Goal: Information Seeking & Learning: Understand process/instructions

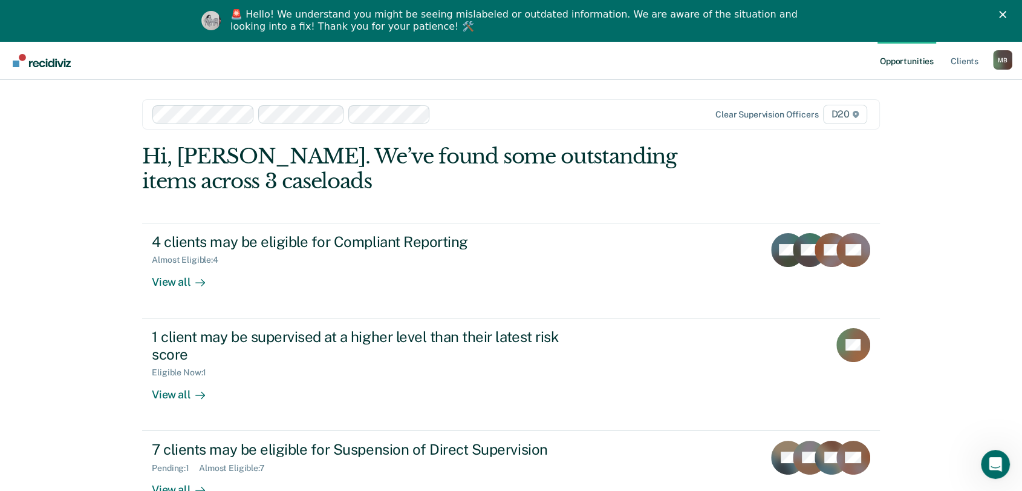
click at [535, 117] on div at bounding box center [545, 114] width 218 height 14
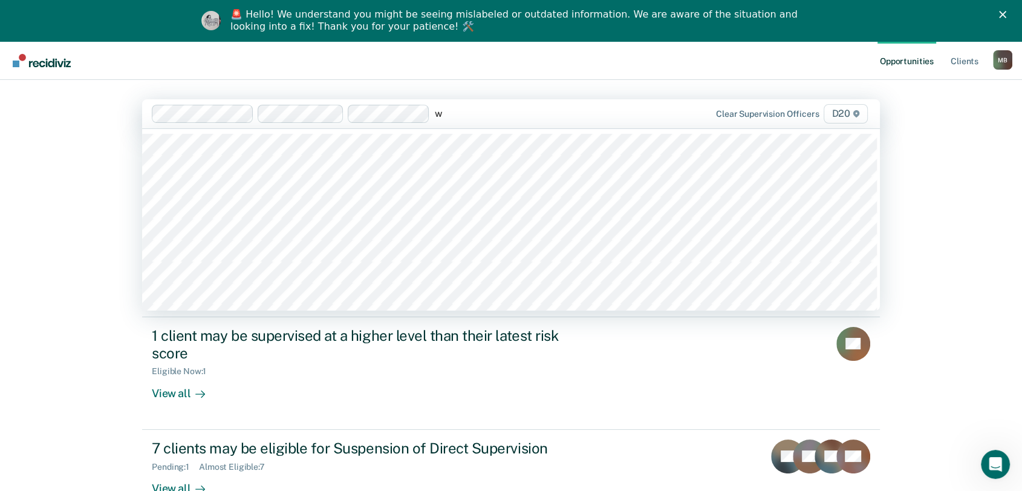
type input "wh"
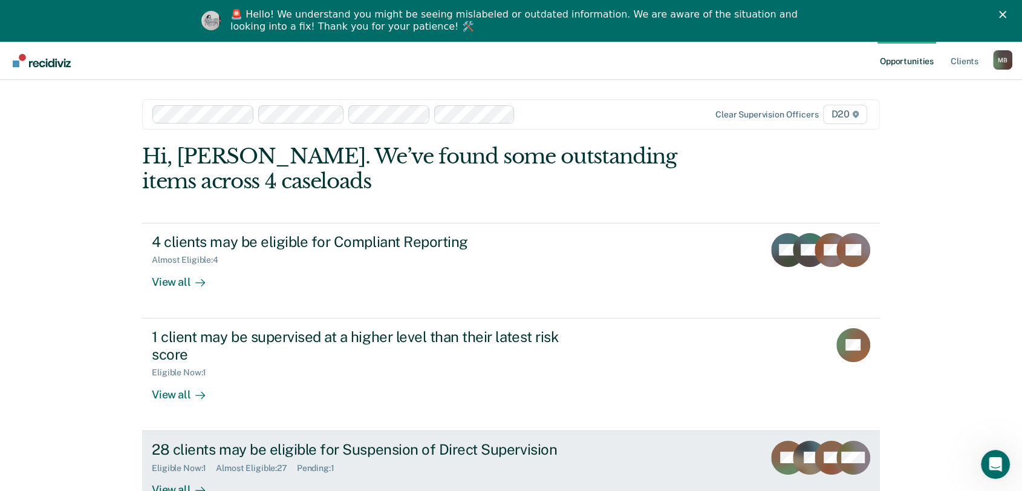
click at [563, 437] on link "28 clients may be eligible for Suspension of Direct Supervision Eligible Now : …" at bounding box center [511, 478] width 738 height 95
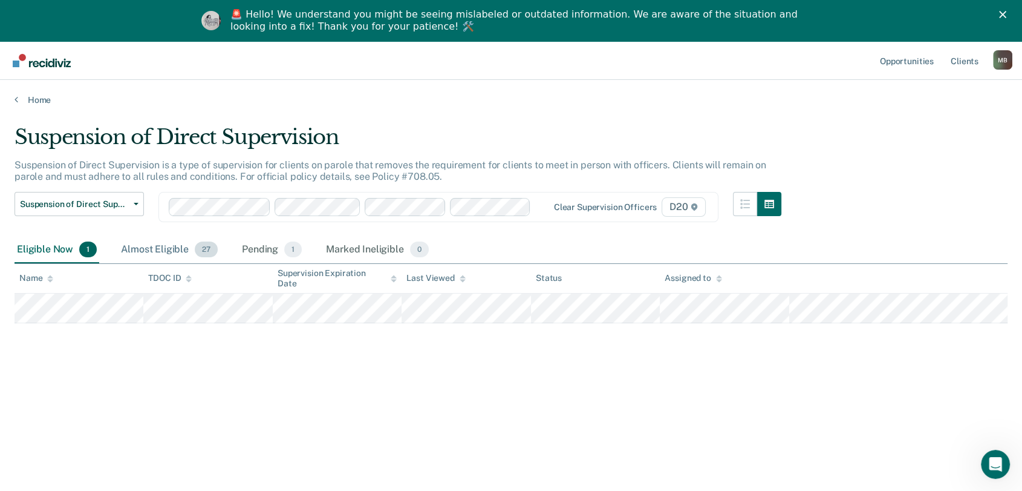
click at [155, 240] on div "Almost Eligible 27" at bounding box center [170, 250] width 102 height 27
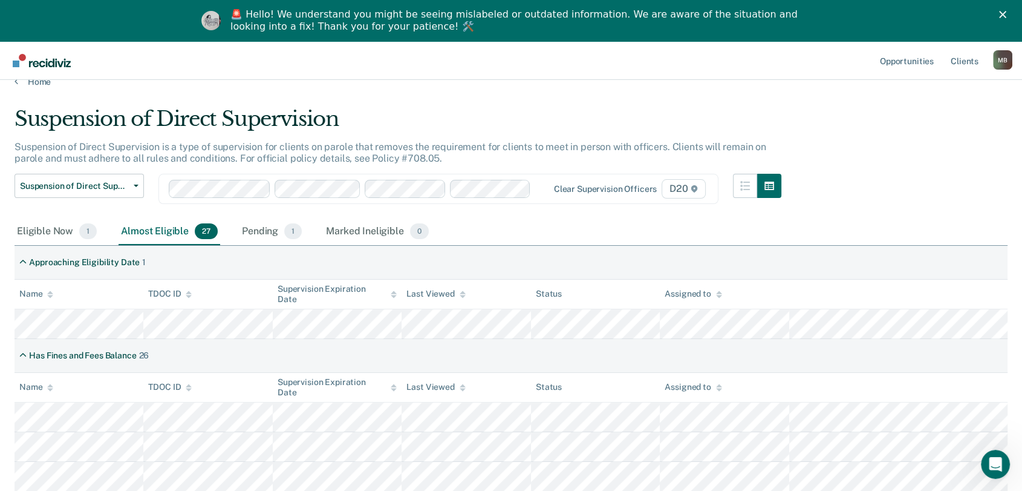
scroll to position [17, 0]
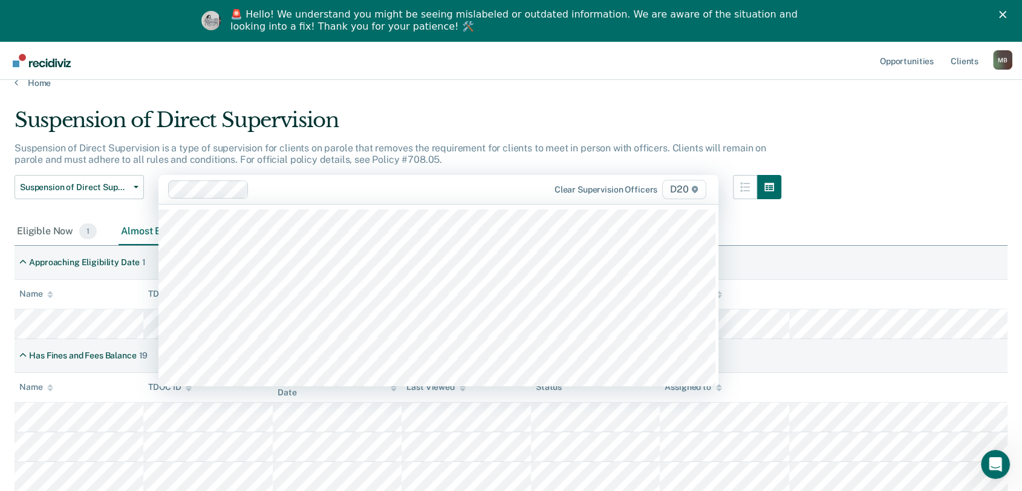
click at [353, 199] on div "Clear supervision officers D20" at bounding box center [439, 189] width 560 height 29
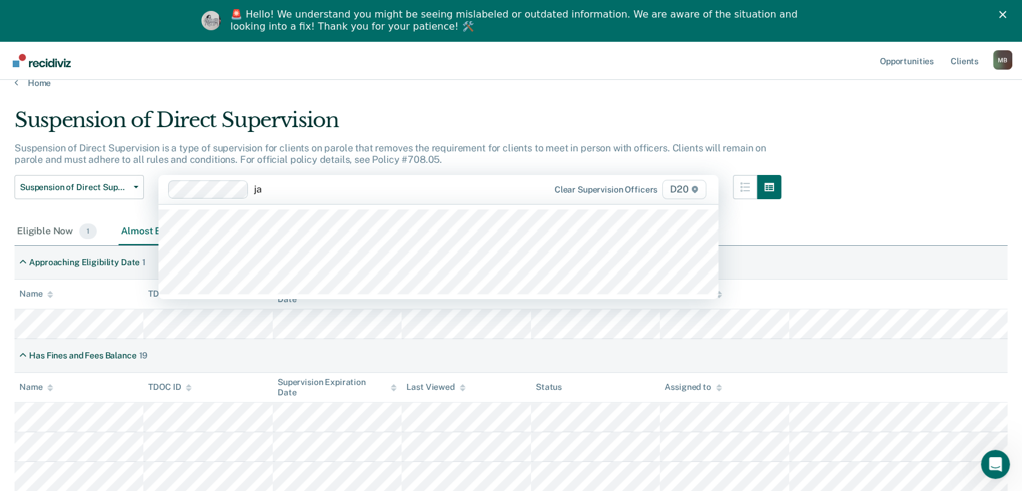
type input "j"
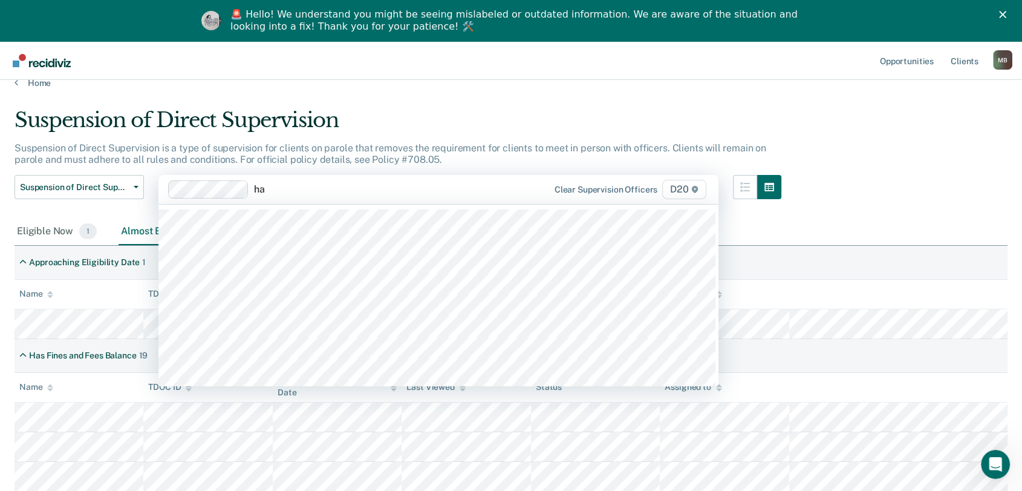
type input "h"
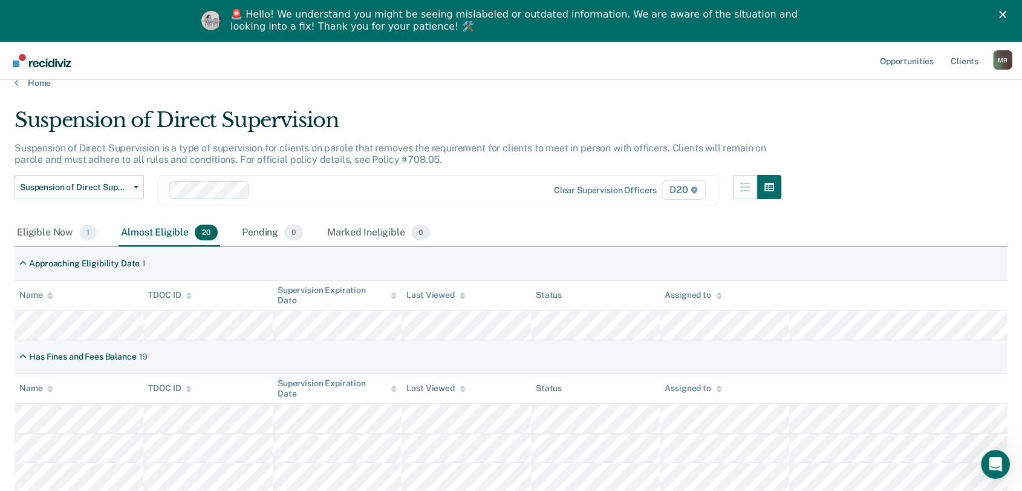
click at [494, 154] on div "Suspension of Direct Supervision is a type of supervision for clients on parole…" at bounding box center [398, 158] width 767 height 33
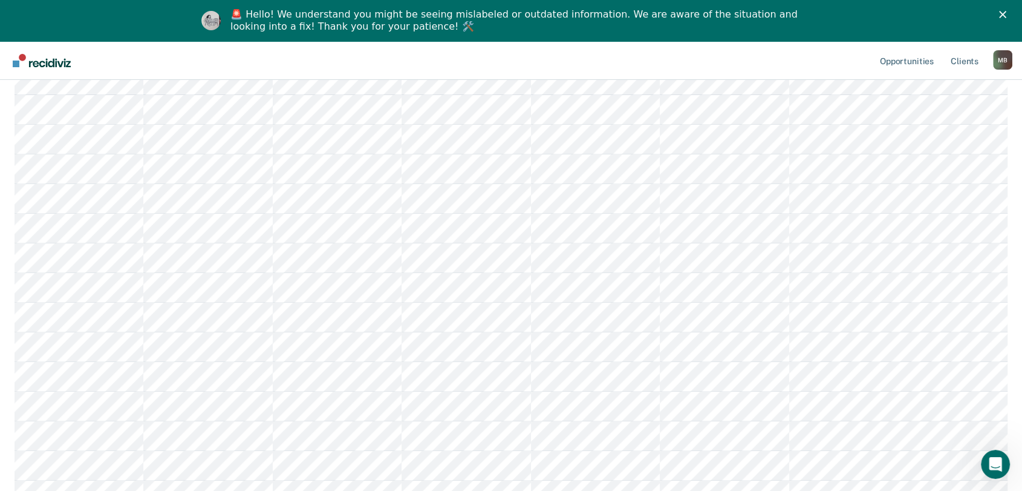
scroll to position [469, 0]
